Goal: Transaction & Acquisition: Purchase product/service

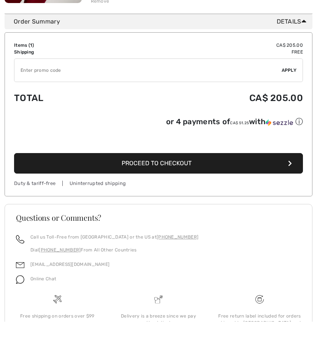
scroll to position [225, 0]
click at [161, 167] on span "Proceed to Checkout" at bounding box center [157, 163] width 70 height 7
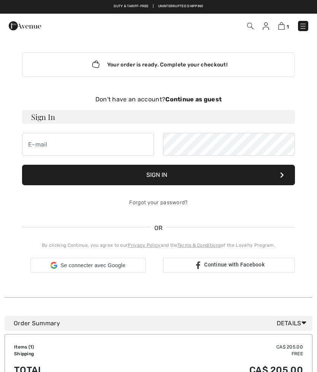
checkbox input "true"
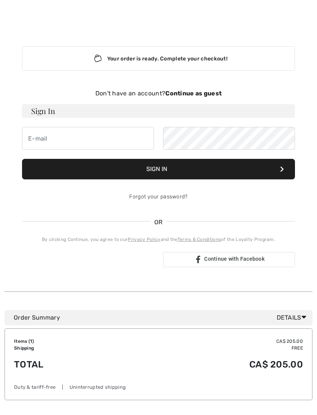
scroll to position [6, 0]
click at [191, 96] on strong "Continue as guest" at bounding box center [193, 93] width 56 height 7
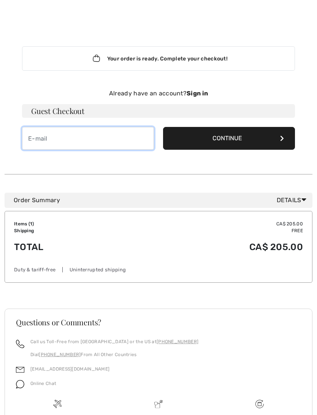
click at [48, 138] on input "email" at bounding box center [88, 138] width 132 height 23
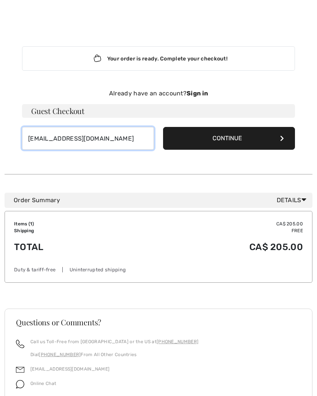
type input "[EMAIL_ADDRESS][DOMAIN_NAME]"
click at [275, 141] on button "Continue" at bounding box center [229, 138] width 132 height 23
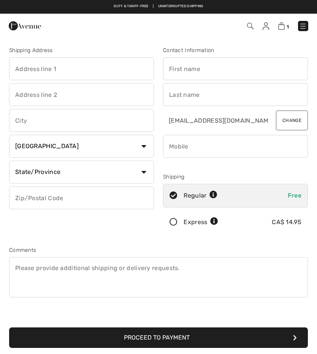
click at [33, 73] on input "text" at bounding box center [81, 68] width 145 height 23
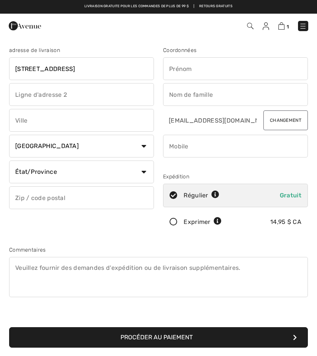
type input "3333 rue du carrefour #51"
click at [30, 95] on input "text" at bounding box center [81, 94] width 145 height 23
click at [46, 97] on input "Inst.Manin Simard" at bounding box center [81, 94] width 145 height 23
type input "Inst.Manon Simard"
click at [35, 124] on input "text" at bounding box center [81, 120] width 145 height 23
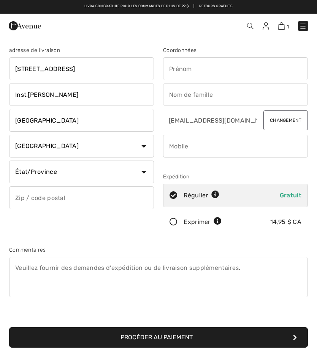
type input "Quebec"
click at [144, 148] on select "Pays Canada États-Unis Afghanistan Îles Åland Albanie Algérie Samoa américaines…" at bounding box center [81, 146] width 145 height 23
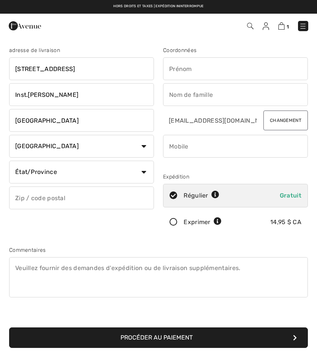
click at [141, 175] on select "État/Province Alberta Colombie-Britannique Manitoba Nouveau-Brunswick Terre-Neu…" at bounding box center [81, 172] width 145 height 23
select select "QC"
click at [33, 201] on input "text" at bounding box center [81, 198] width 145 height 23
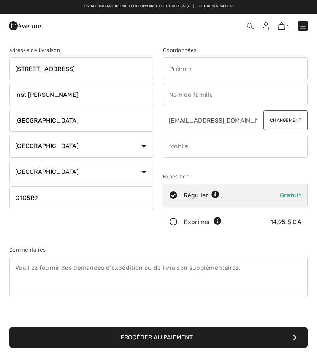
type input "G1C5R9"
click at [314, 119] on div "adresse de livraison 3333 rue du carrefour #51 Inst.Manon Simard Quebec Pays Ca…" at bounding box center [158, 351] width 317 height 629
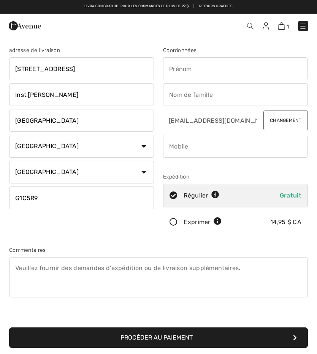
click at [184, 76] on input "text" at bounding box center [235, 68] width 145 height 23
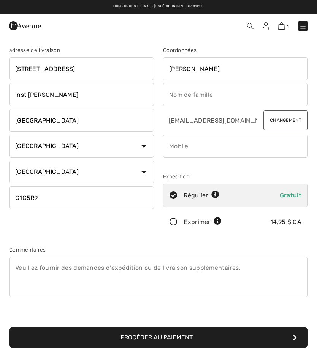
type input "Marie"
click at [177, 103] on input "text" at bounding box center [235, 94] width 145 height 23
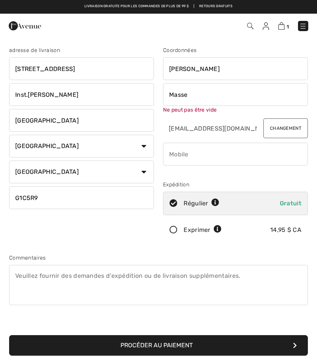
type input "Masse"
click at [189, 158] on input "phone" at bounding box center [235, 154] width 145 height 23
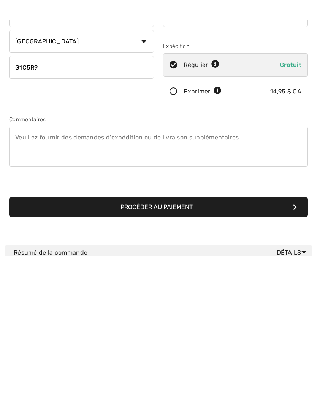
scroll to position [28, 0]
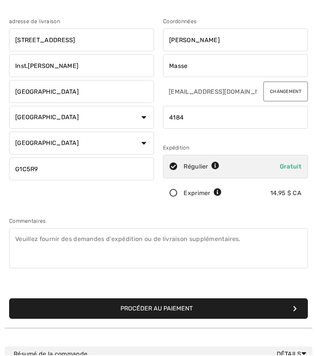
click at [197, 119] on input "phone" at bounding box center [235, 118] width 145 height 23
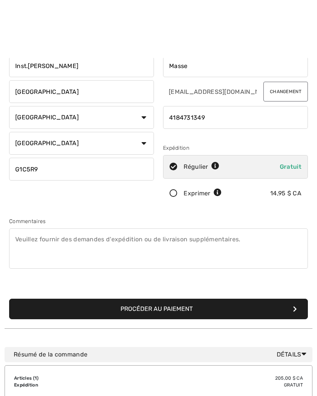
scroll to position [90, 0]
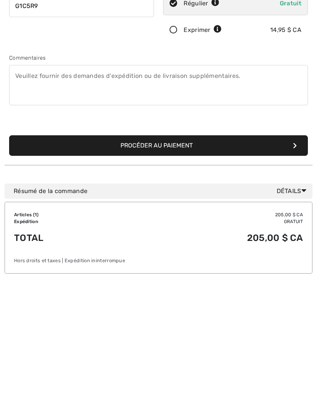
type input "4184731349"
click at [31, 168] on textarea at bounding box center [158, 188] width 299 height 40
type textarea "Institut de beauté Manon Simard"
click at [282, 238] on button "Procéder au paiement" at bounding box center [158, 248] width 299 height 21
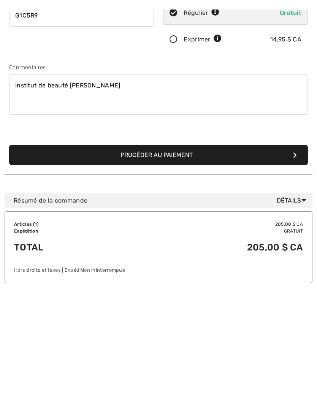
scroll to position [193, 0]
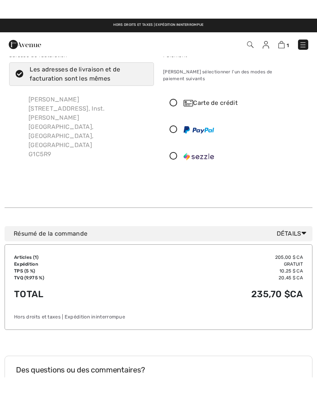
scroll to position [13, 0]
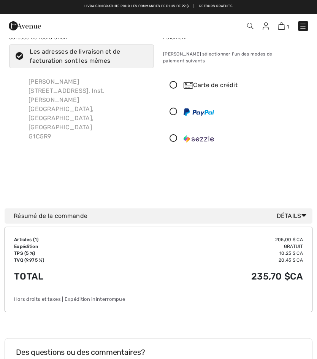
click at [173, 81] on icon at bounding box center [173, 85] width 20 height 8
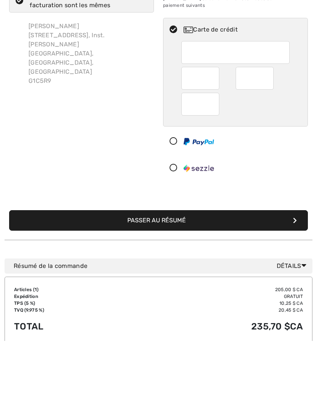
click at [173, 272] on font "Passer au résumé" at bounding box center [156, 275] width 59 height 7
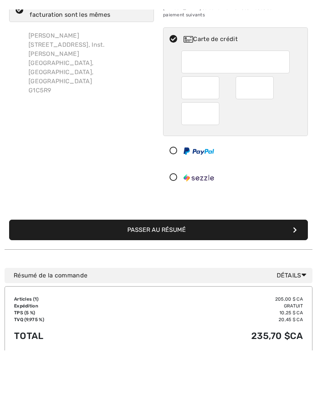
scroll to position [68, 0]
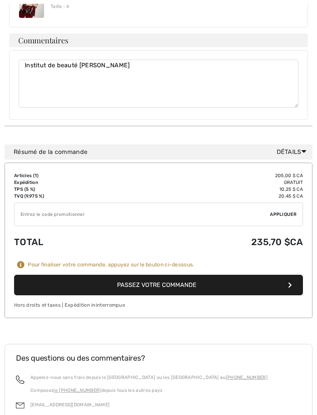
scroll to position [530, 0]
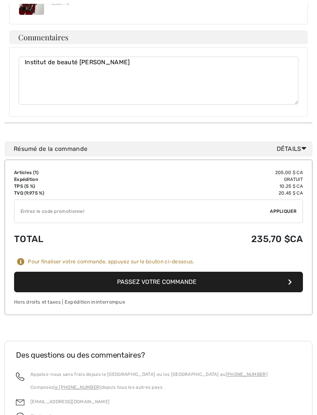
click at [179, 278] on font "Passez votre commande" at bounding box center [156, 281] width 79 height 7
